Goal: Find specific page/section: Find specific page/section

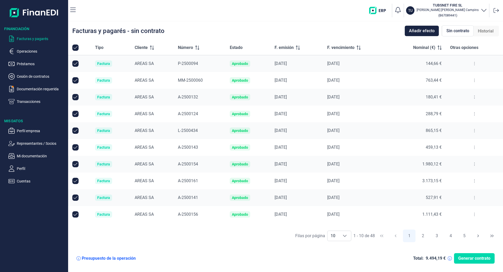
click at [475, 212] on button at bounding box center [474, 215] width 9 height 8
click at [459, 226] on span "Ver detalle de la factura" at bounding box center [456, 227] width 38 height 5
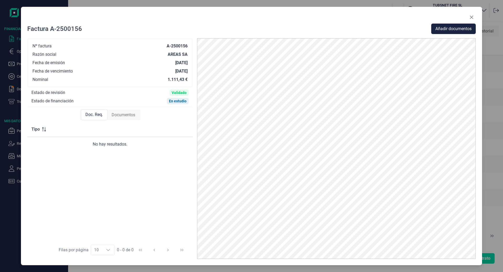
click at [123, 115] on span "Documentos" at bounding box center [124, 115] width 24 height 6
click at [96, 116] on span "Doc. Req." at bounding box center [94, 115] width 18 height 6
click at [122, 113] on span "Documentos" at bounding box center [124, 115] width 24 height 6
click at [470, 17] on icon "Close" at bounding box center [472, 17] width 4 height 4
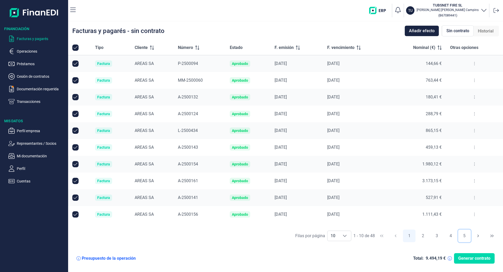
click at [462, 236] on button "5" at bounding box center [465, 236] width 13 height 13
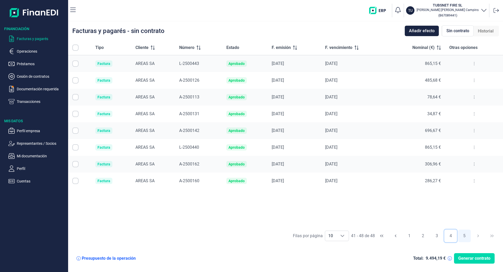
click at [448, 236] on button "4" at bounding box center [451, 236] width 13 height 13
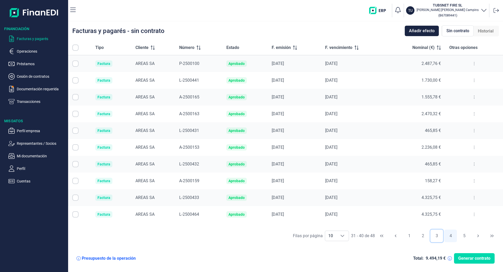
click at [441, 236] on button "3" at bounding box center [437, 236] width 13 height 13
click at [420, 238] on button "2" at bounding box center [423, 236] width 13 height 13
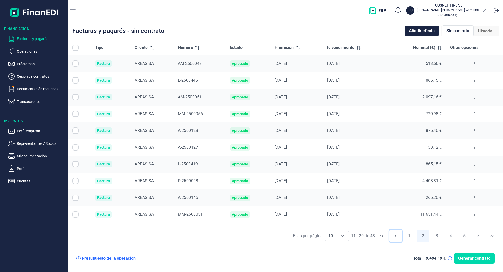
click at [401, 240] on button "Previous Page" at bounding box center [396, 236] width 13 height 13
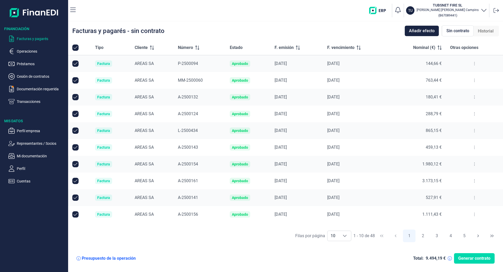
checkbox input "true"
click at [409, 237] on button "1" at bounding box center [409, 236] width 13 height 13
click at [24, 96] on ul "Facturas y pagarés Operaciones Préstamos Cesión de contratos Documentación requ…" at bounding box center [34, 67] width 68 height 73
click at [24, 101] on p "Transacciones" at bounding box center [41, 102] width 49 height 6
